Goal: Transaction & Acquisition: Purchase product/service

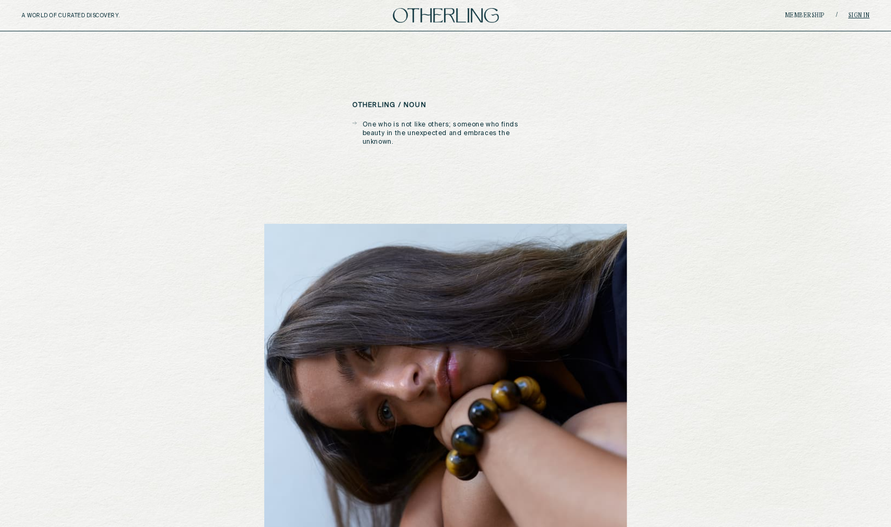
click at [861, 17] on link "Sign in" at bounding box center [859, 15] width 22 height 6
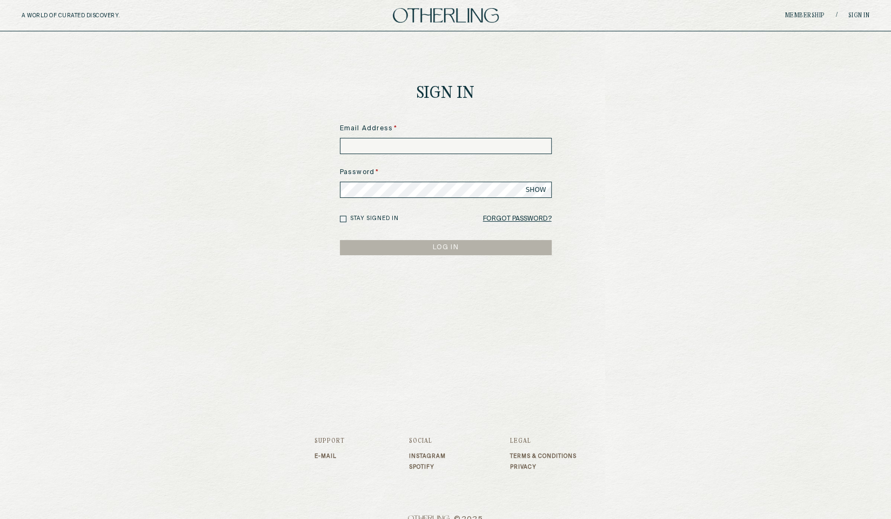
click at [408, 141] on input at bounding box center [446, 146] width 212 height 16
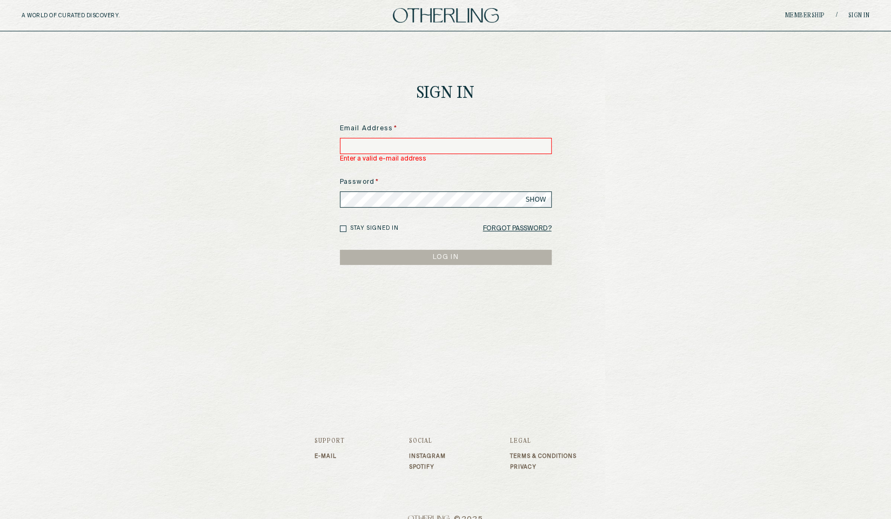
type input "**********"
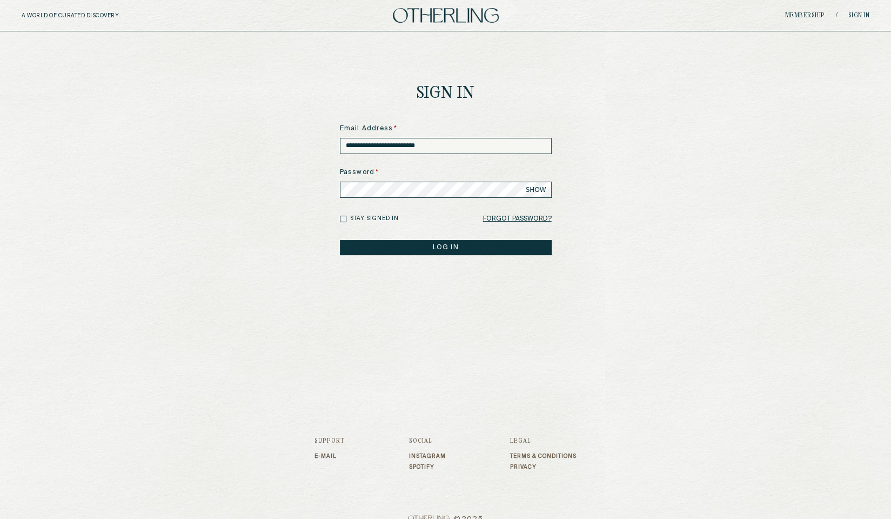
click at [405, 252] on button "LOG IN" at bounding box center [446, 247] width 212 height 15
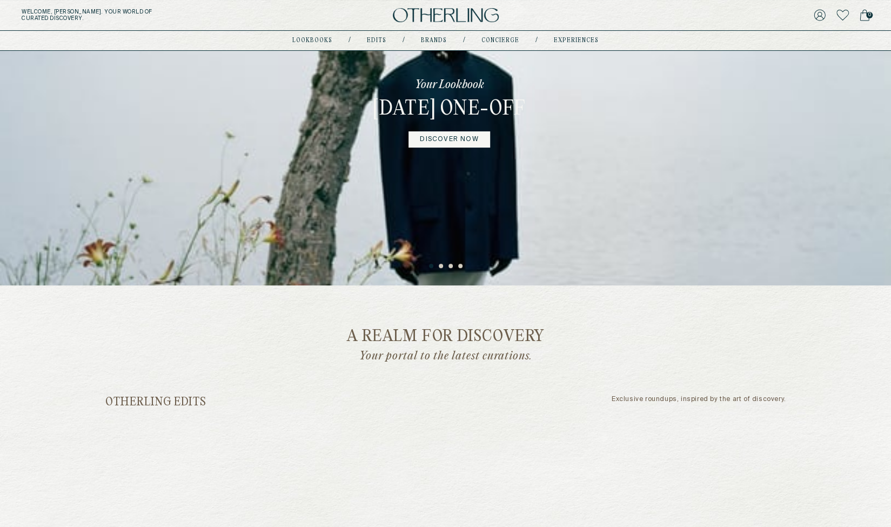
scroll to position [324, 0]
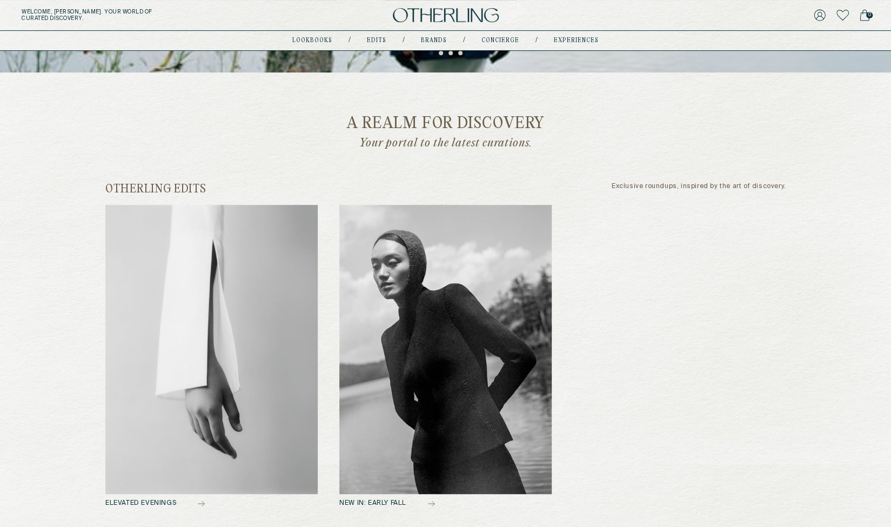
click at [219, 304] on img at bounding box center [211, 349] width 212 height 289
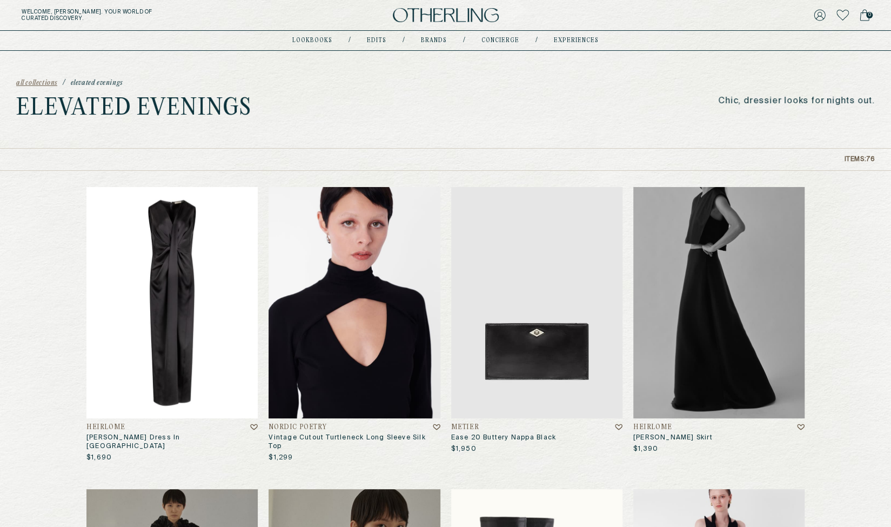
click at [184, 266] on img at bounding box center [171, 302] width 171 height 231
